Goal: Information Seeking & Learning: Learn about a topic

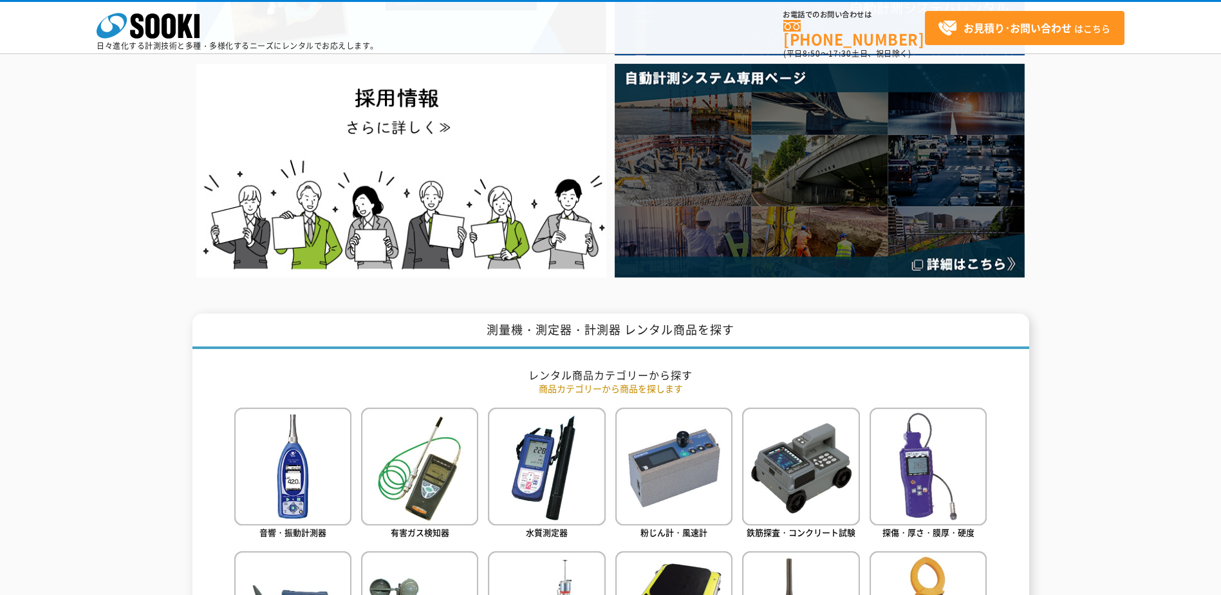
scroll to position [515, 0]
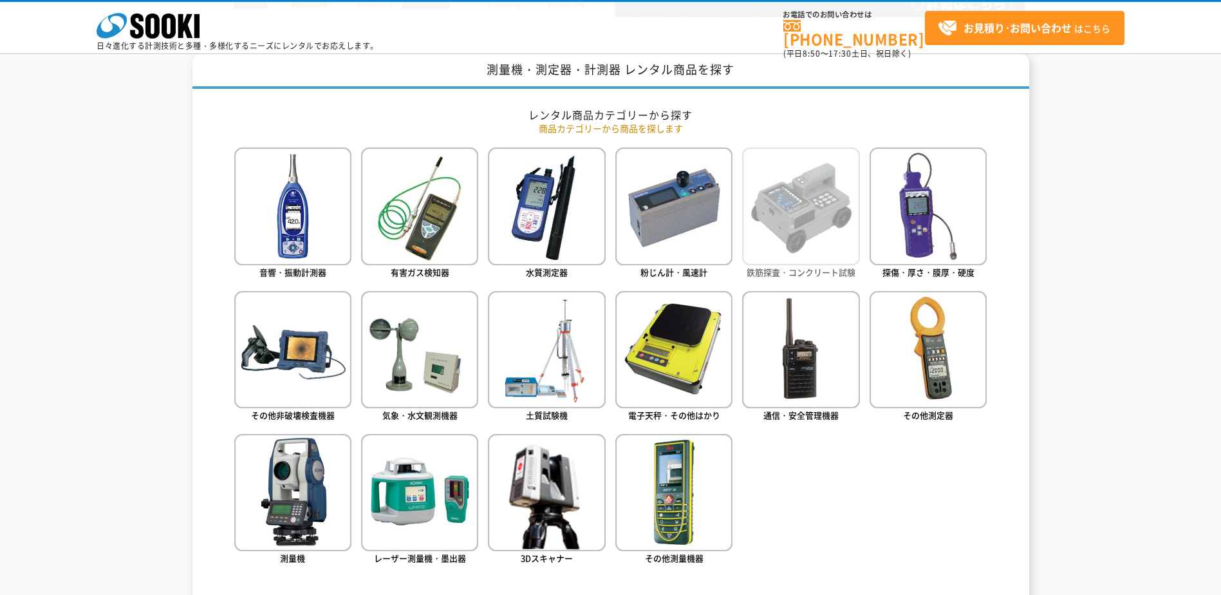
click at [823, 236] on img at bounding box center [800, 205] width 117 height 117
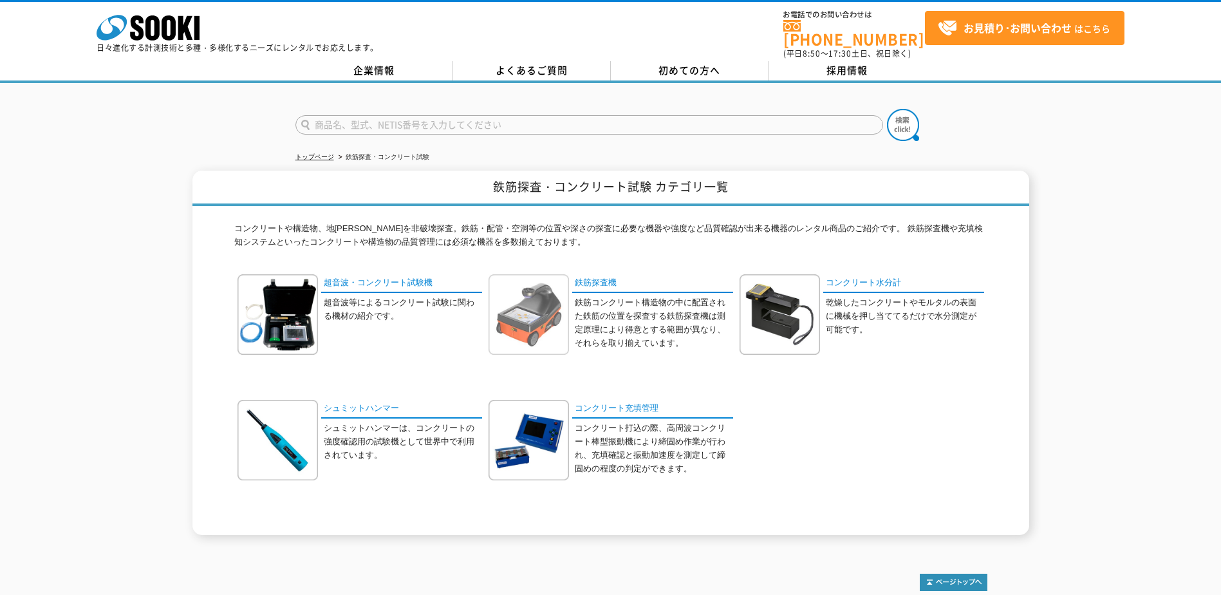
click at [555, 306] on img at bounding box center [528, 314] width 80 height 80
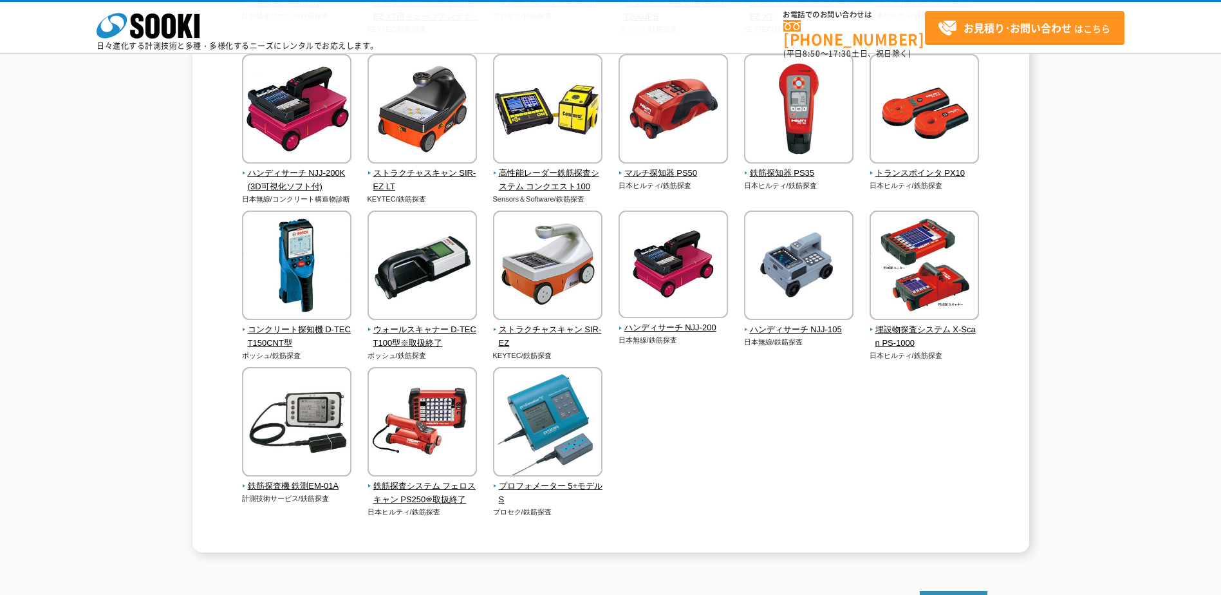
scroll to position [515, 0]
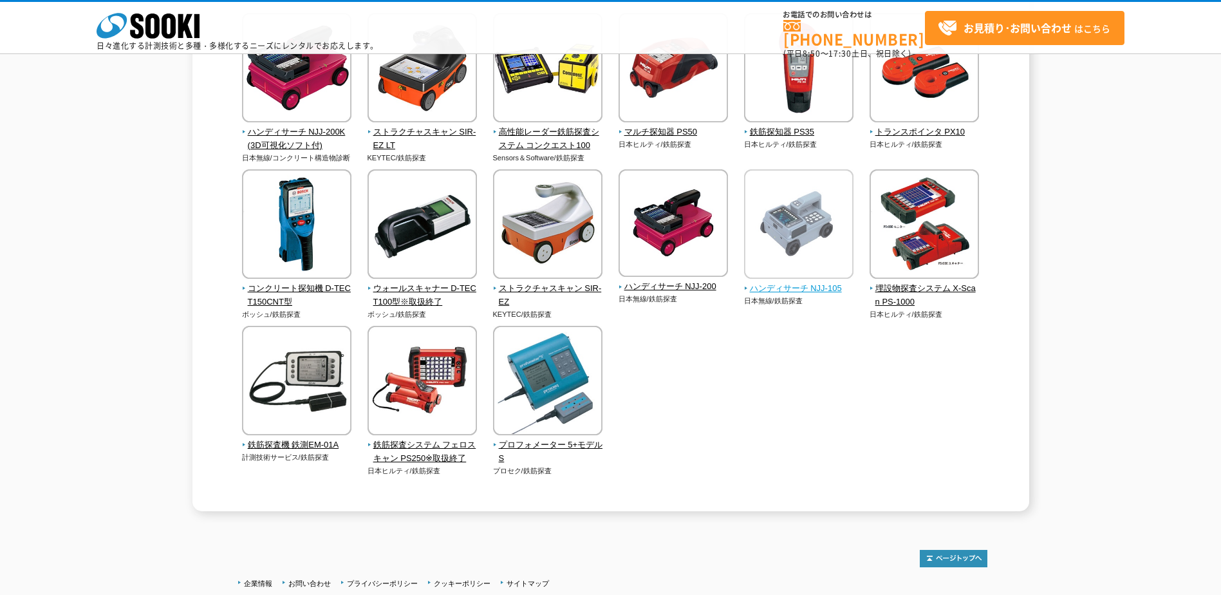
click at [802, 285] on span "ハンディサーチ NJJ-105" at bounding box center [799, 289] width 110 height 14
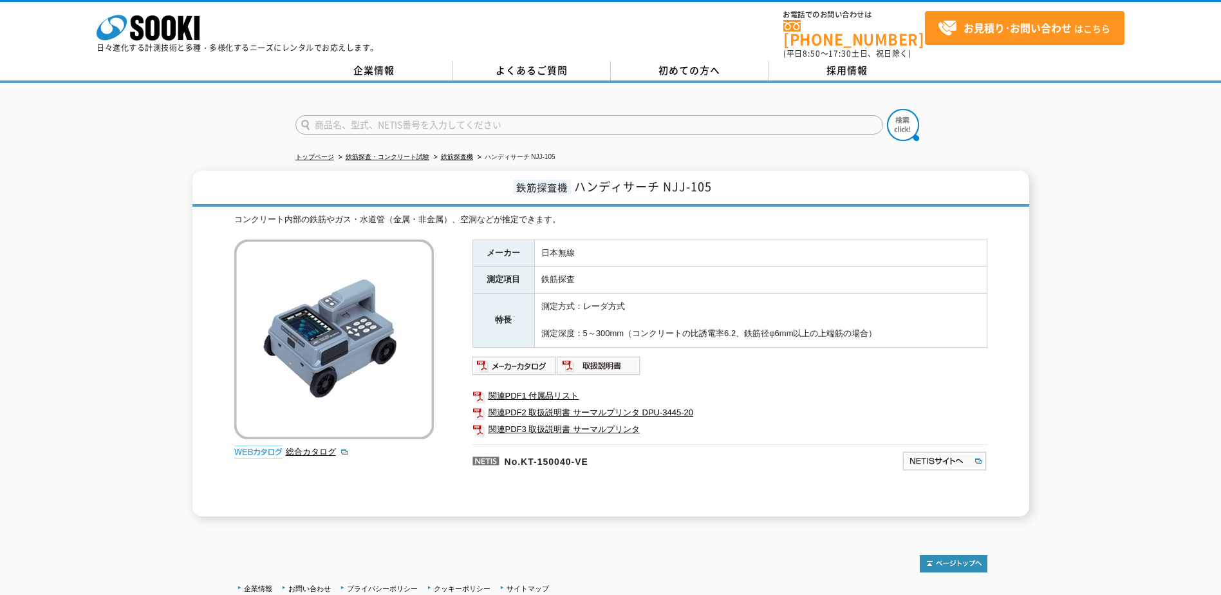
click at [140, 310] on div "鉄筋探査機 ハンディサーチ NJJ-105 コンクリート内部の鉄筋やガス・水道管（金属・非金属）、空洞などが推定できます。 総合カタログ メーカー 日本無線 …" at bounding box center [610, 344] width 1221 height 346
